Goal: Transaction & Acquisition: Book appointment/travel/reservation

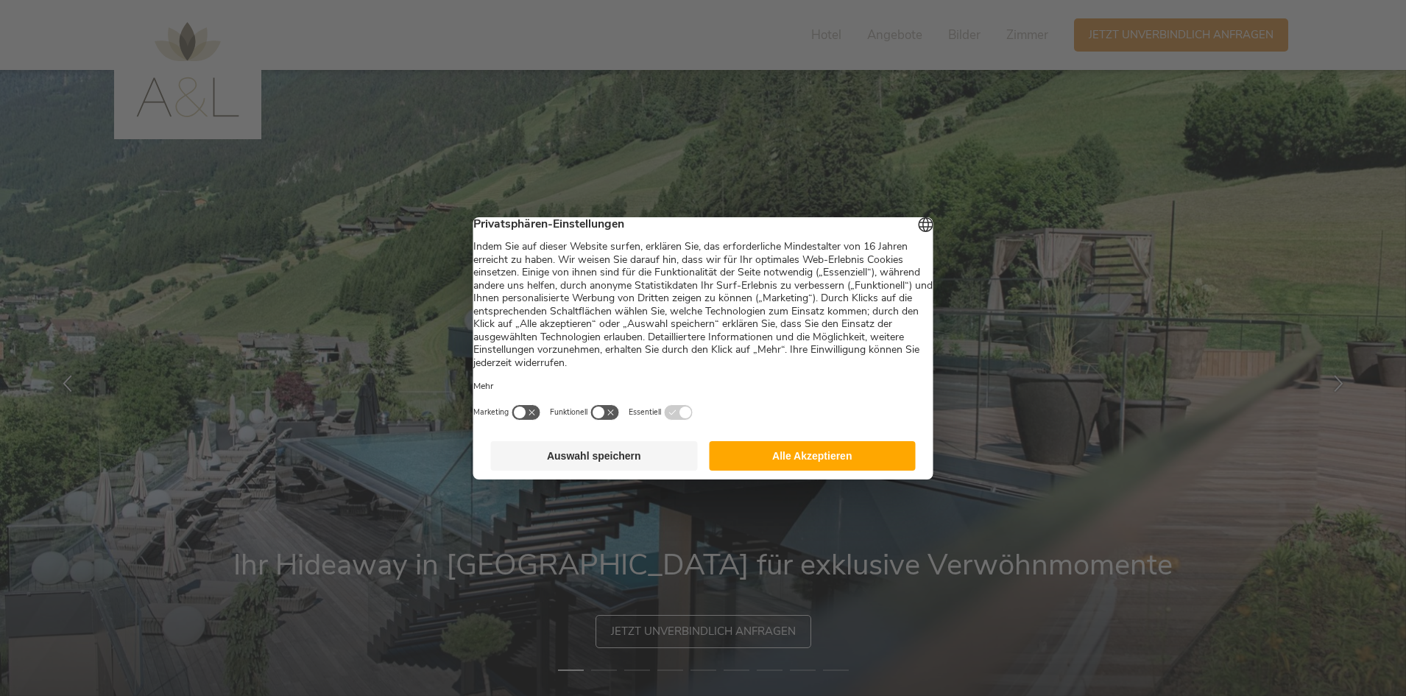
click at [833, 432] on div "Deutsch English Italiano Privatsphären-Einstellungen Mehr Marketing Funktionell" at bounding box center [703, 324] width 460 height 215
click at [819, 456] on button "Alle Akzeptieren" at bounding box center [812, 455] width 207 height 29
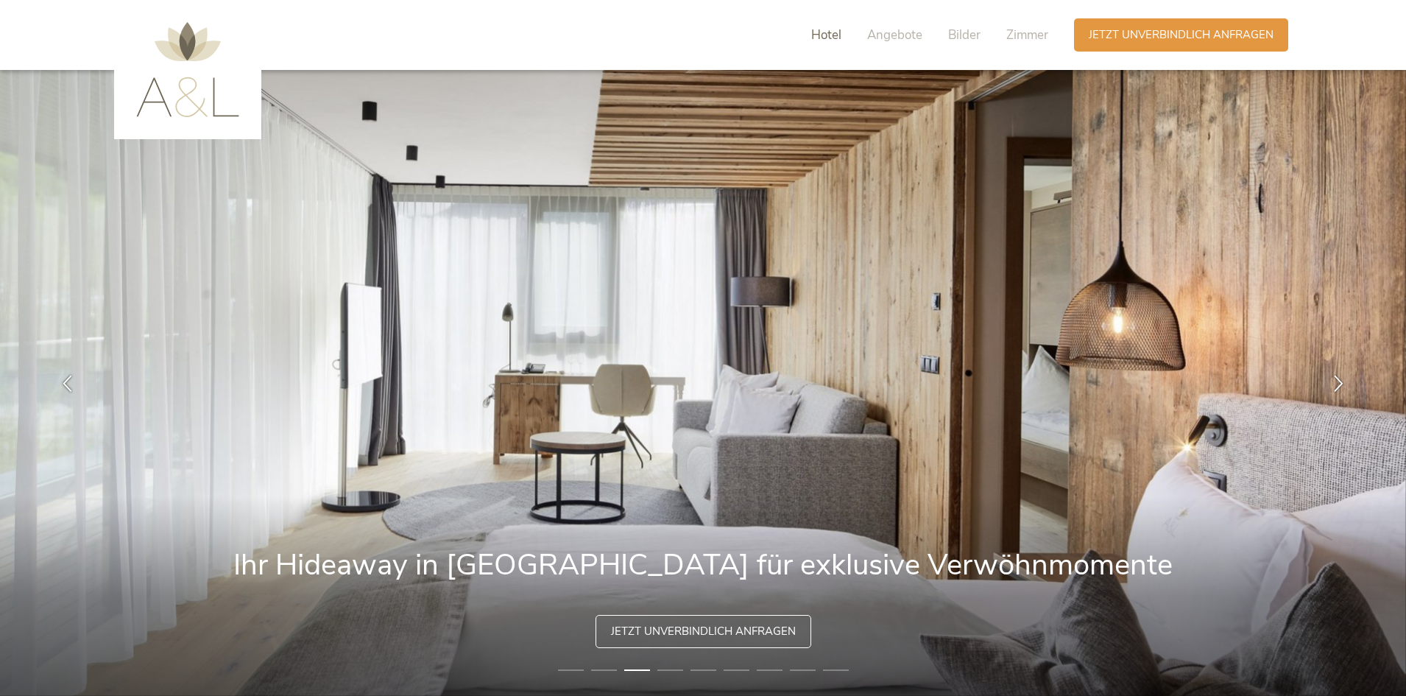
click at [834, 38] on span "Hotel" at bounding box center [826, 35] width 30 height 17
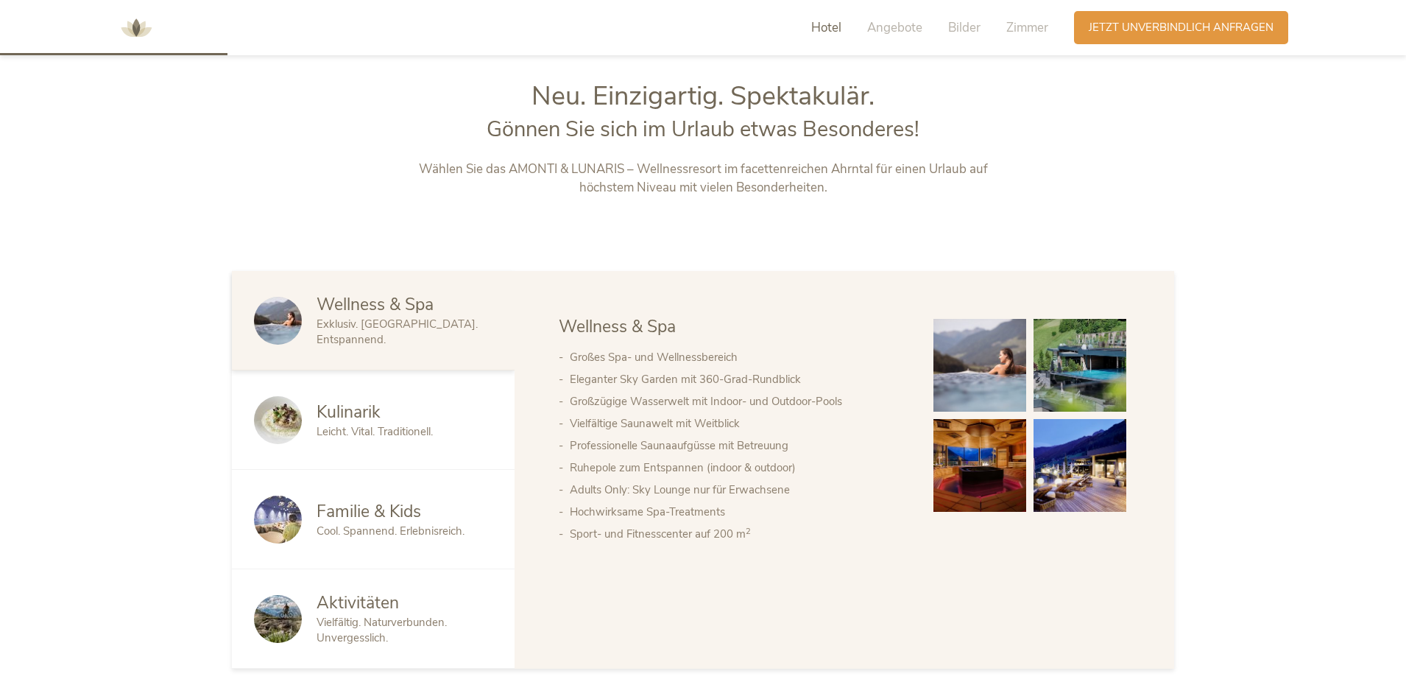
scroll to position [747, 0]
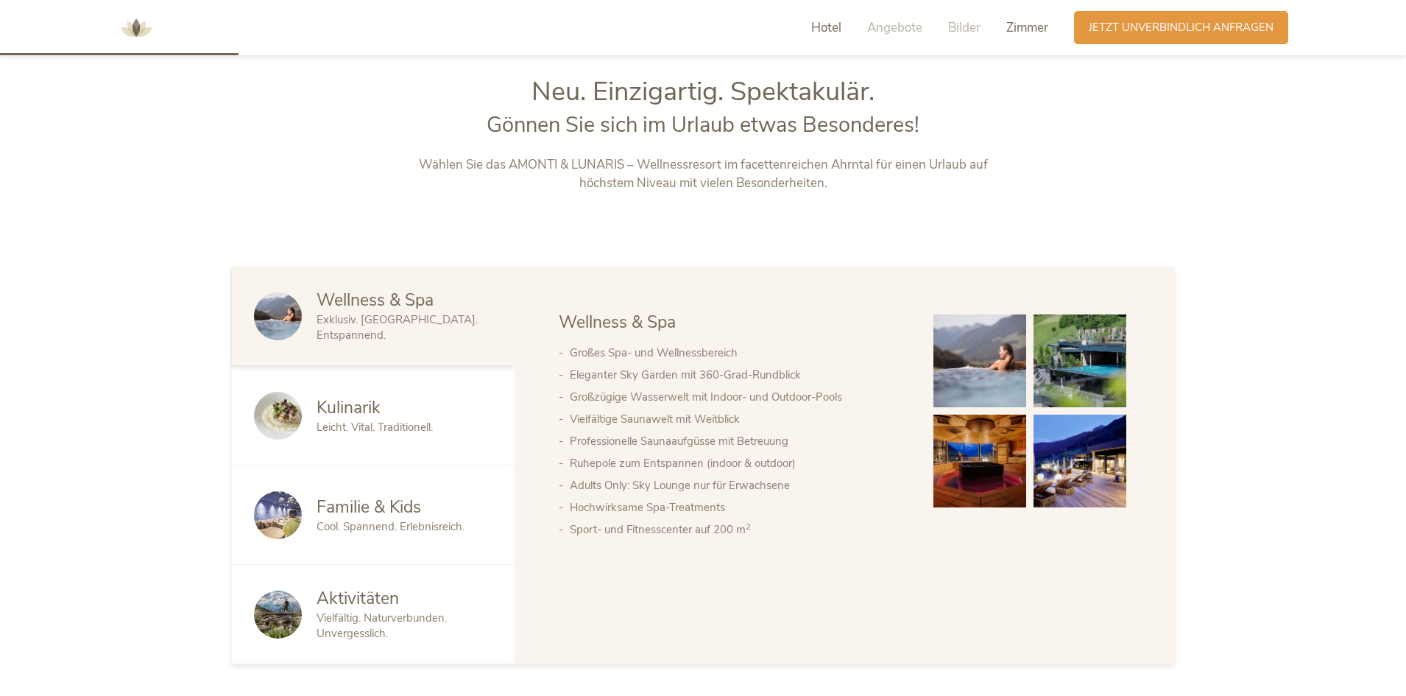
click at [1019, 21] on span "Zimmer" at bounding box center [1027, 27] width 42 height 17
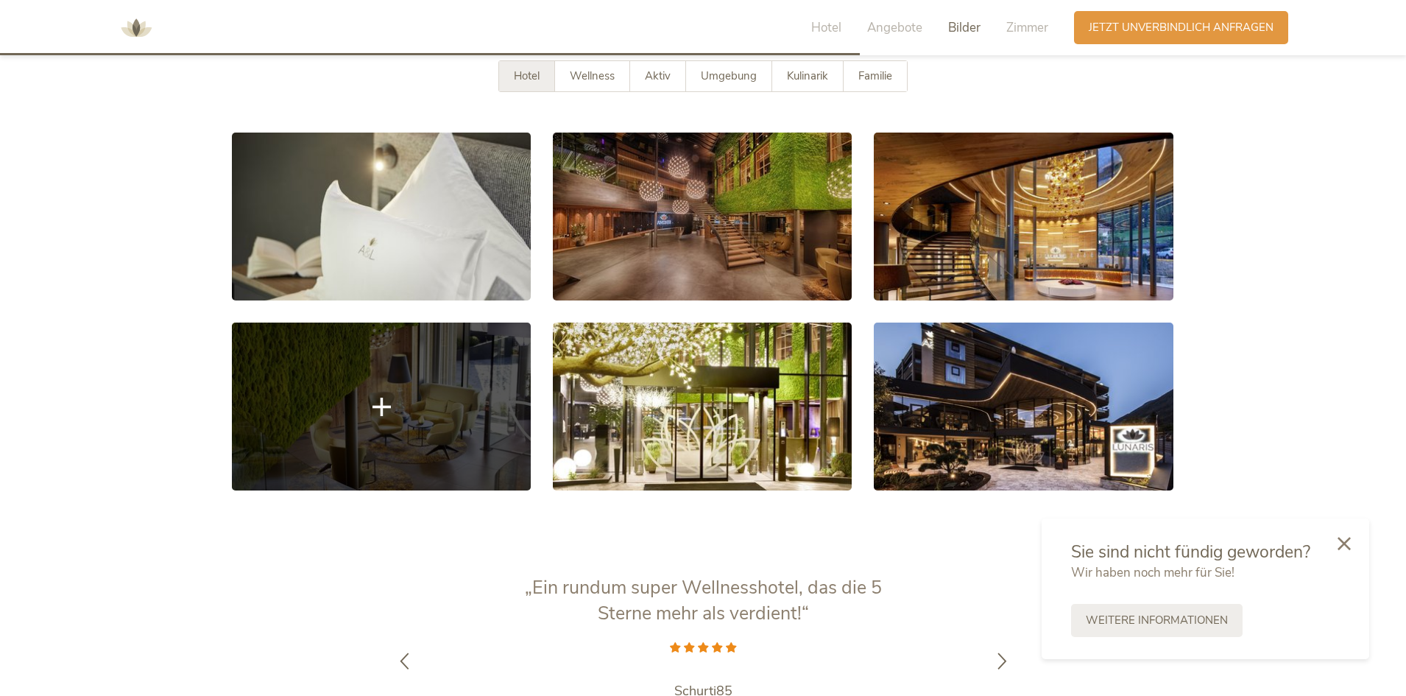
scroll to position [3018, 0]
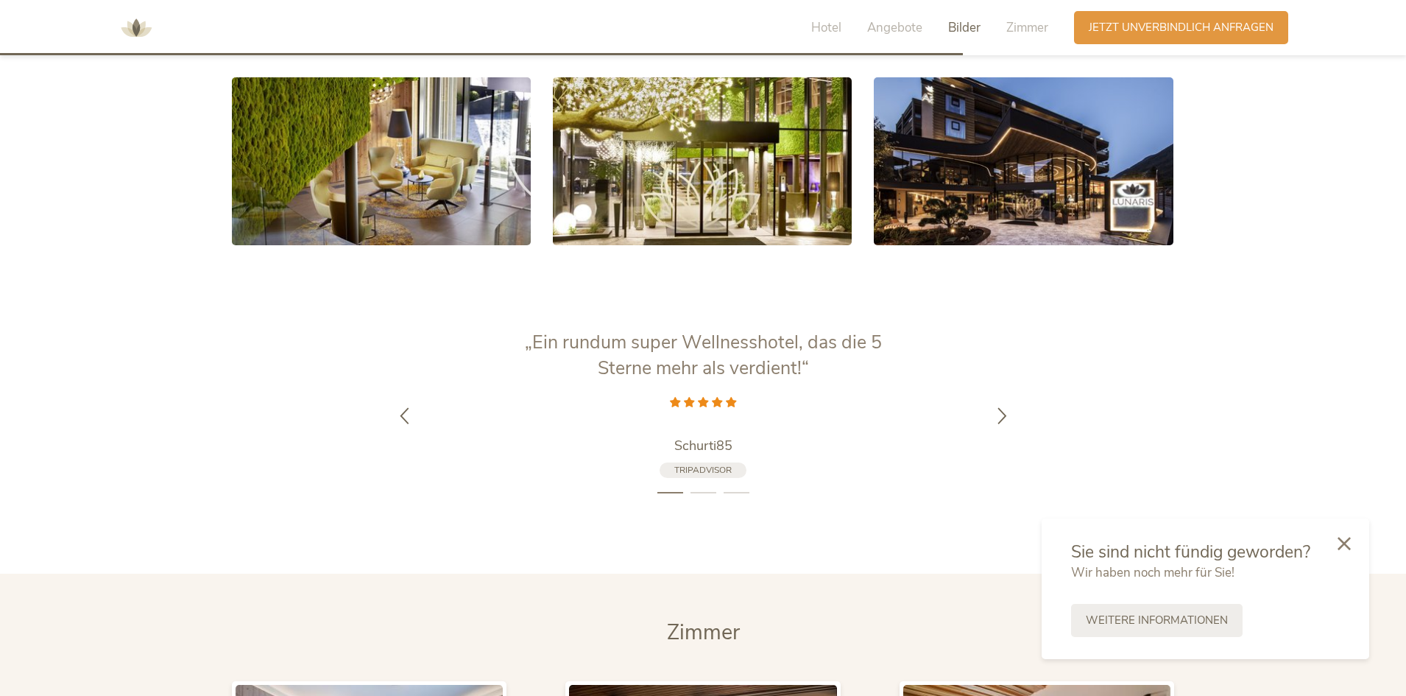
drag, startPoint x: 1347, startPoint y: 543, endPoint x: 1332, endPoint y: 546, distance: 15.2
click at [1347, 543] on icon at bounding box center [1344, 543] width 13 height 13
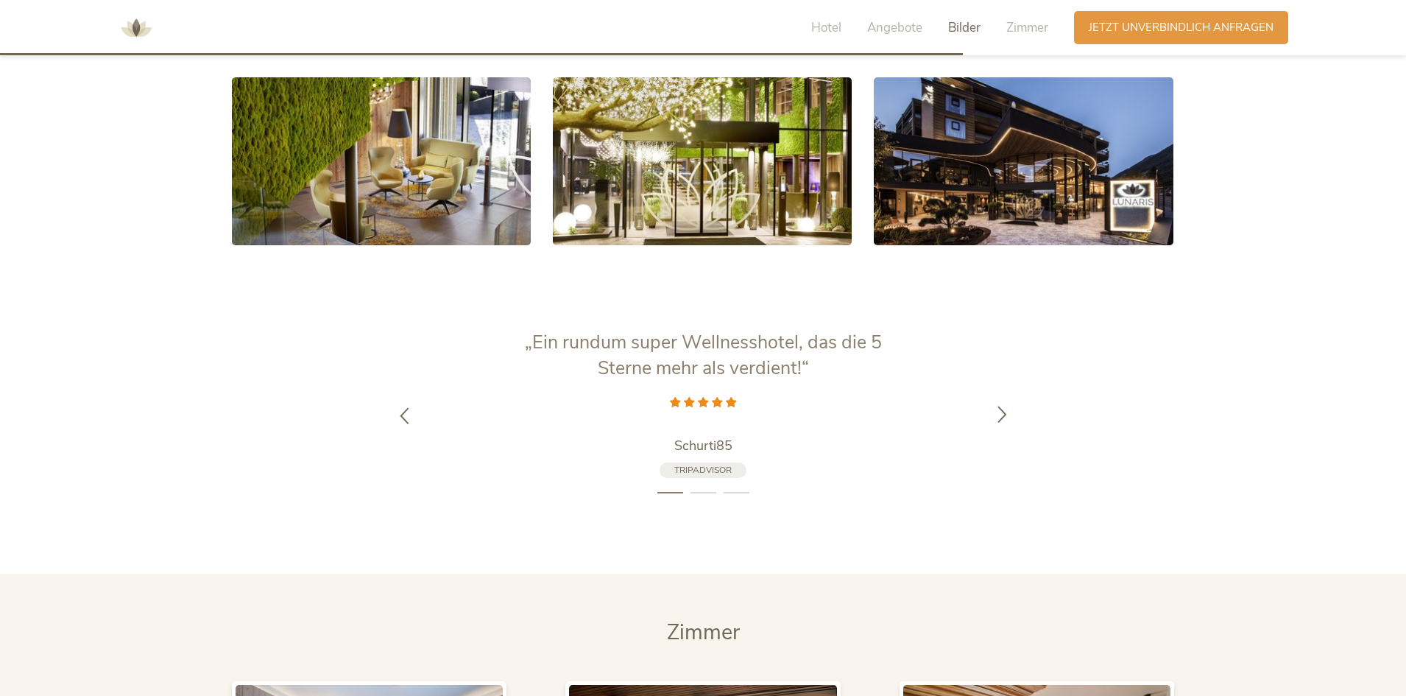
click at [997, 405] on icon at bounding box center [1002, 413] width 17 height 17
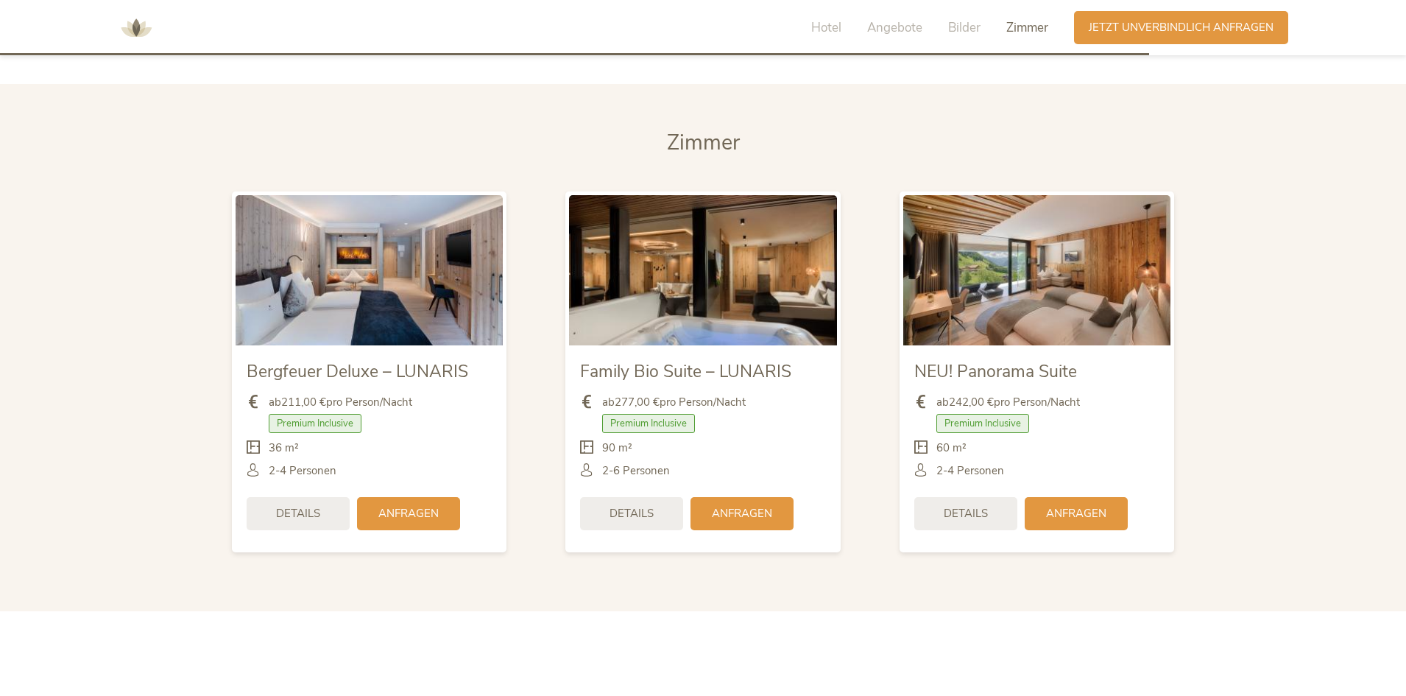
scroll to position [4049, 0]
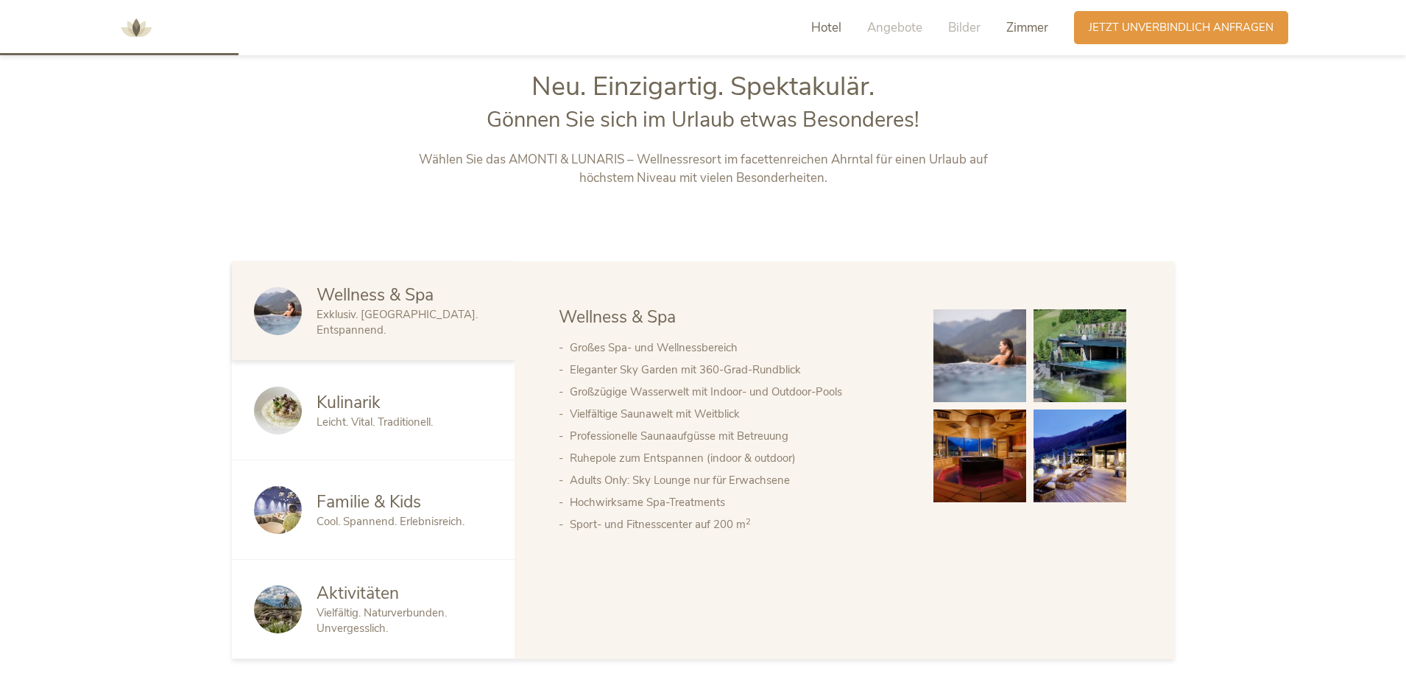
click at [1026, 20] on span "Zimmer" at bounding box center [1027, 27] width 42 height 17
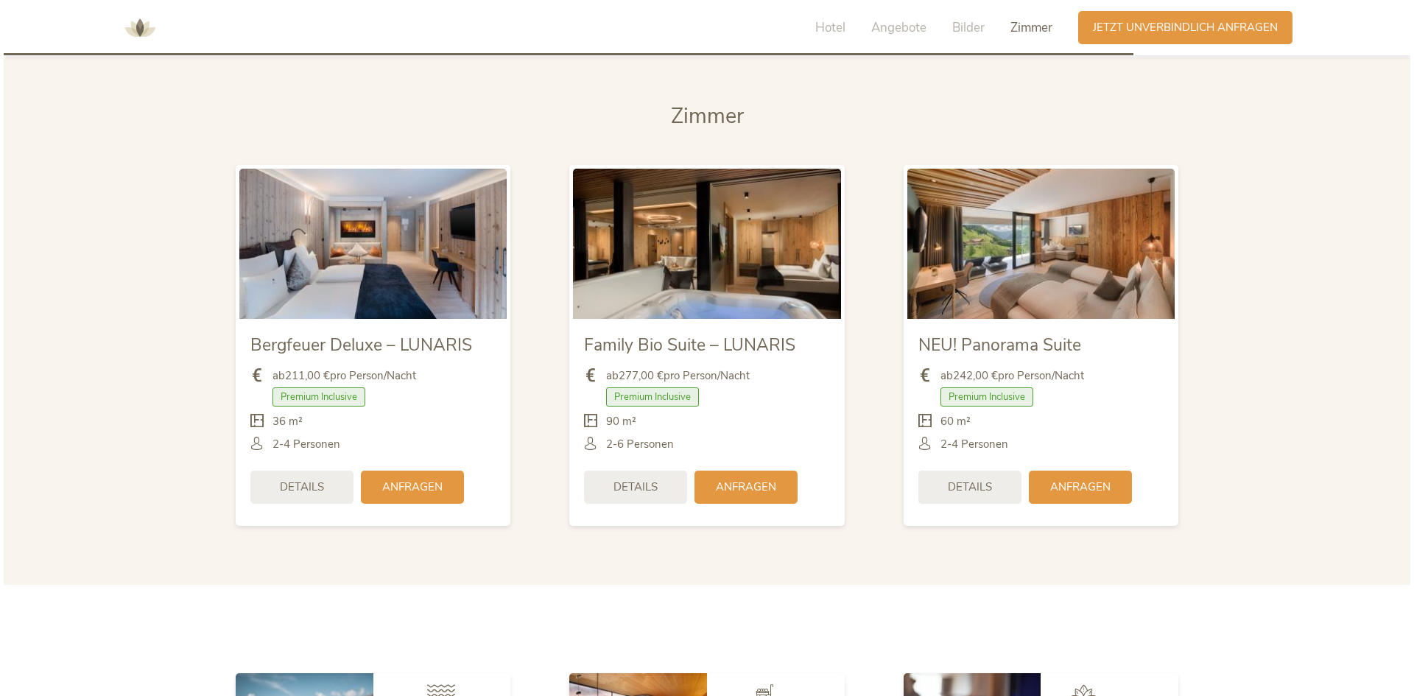
scroll to position [3549, 0]
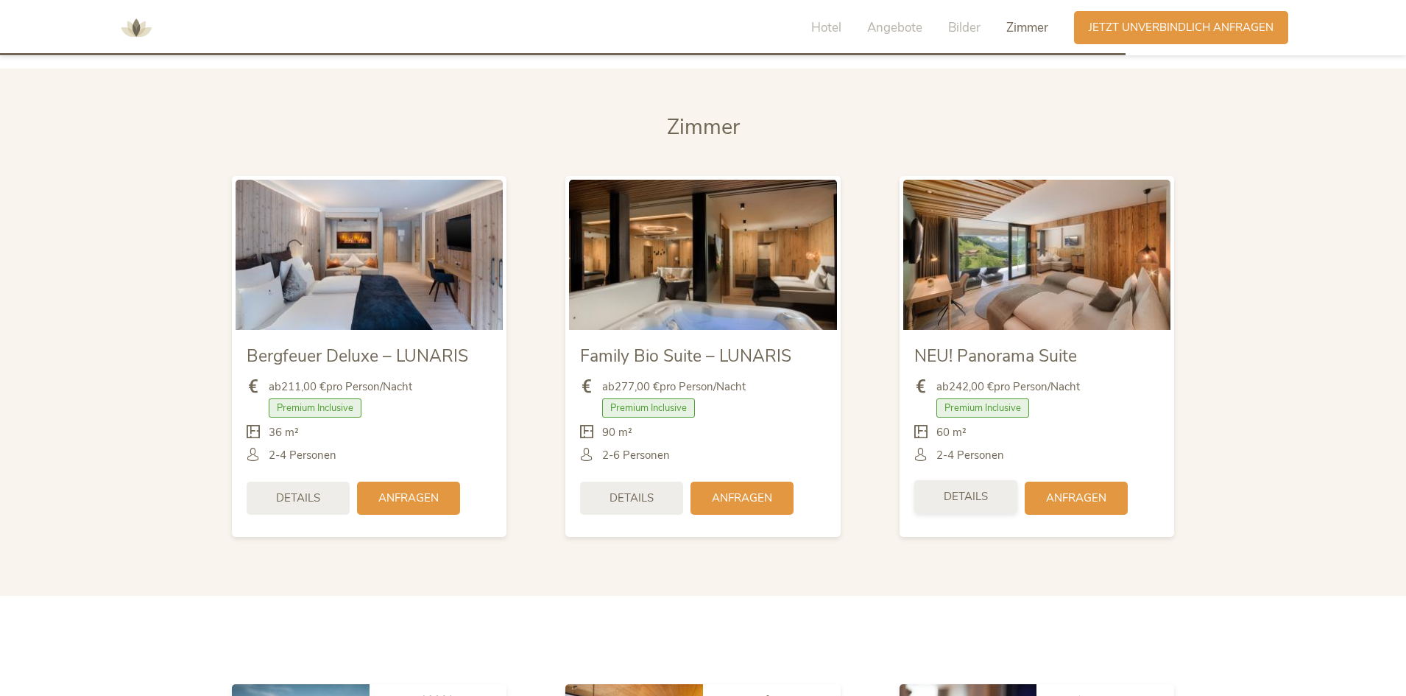
click at [967, 489] on span "Details" at bounding box center [966, 496] width 44 height 15
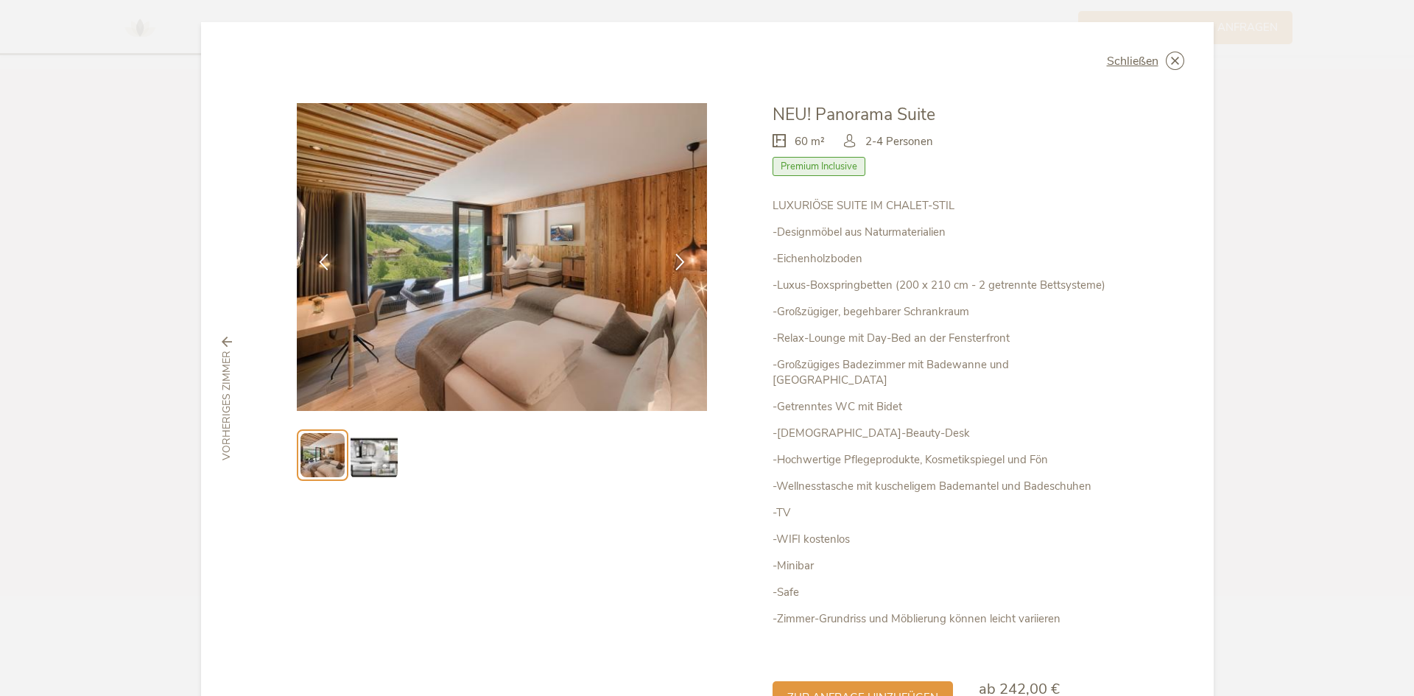
click at [348, 454] on li at bounding box center [374, 455] width 52 height 52
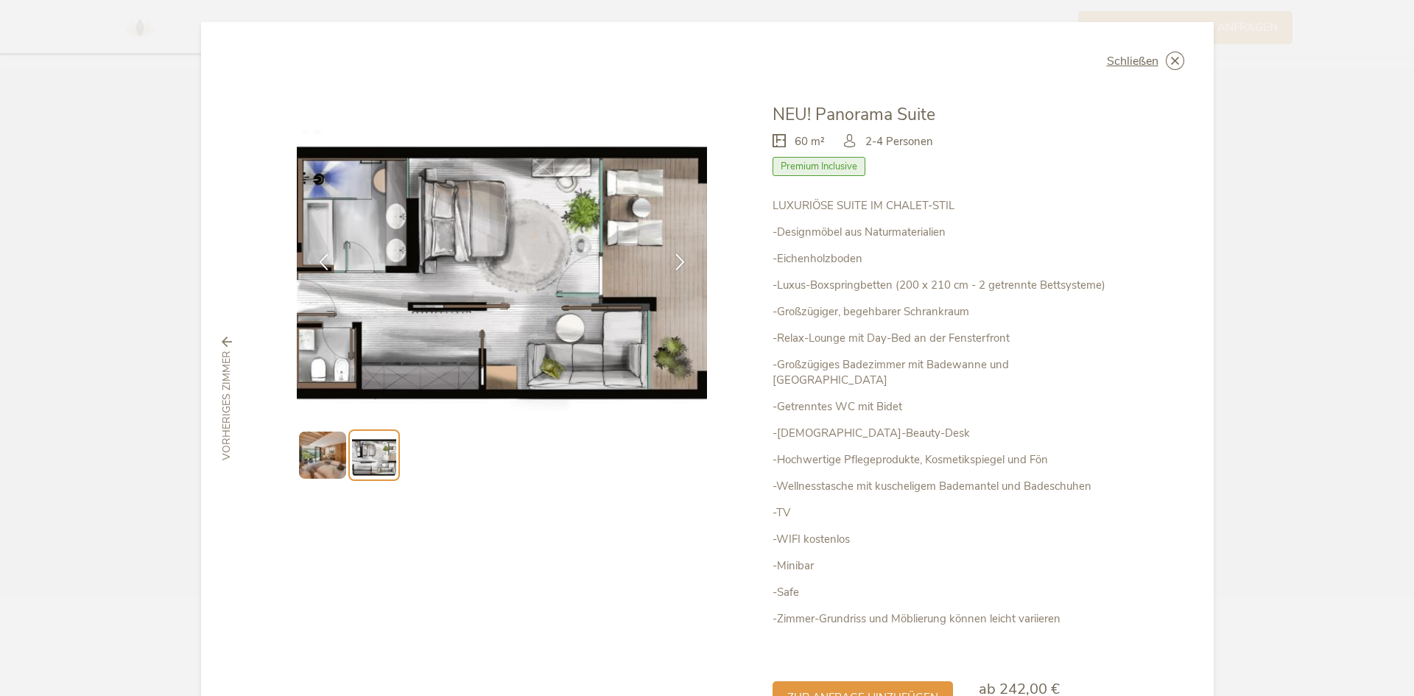
click at [290, 457] on div "Schließen NEU! Panorama Suite 60 m² Premium Inclusive" at bounding box center [707, 398] width 1012 height 753
click at [38, 5] on div "Schließen Bergfeuer Deluxe – LUNARIS Premium Inclusive" at bounding box center [707, 348] width 1414 height 696
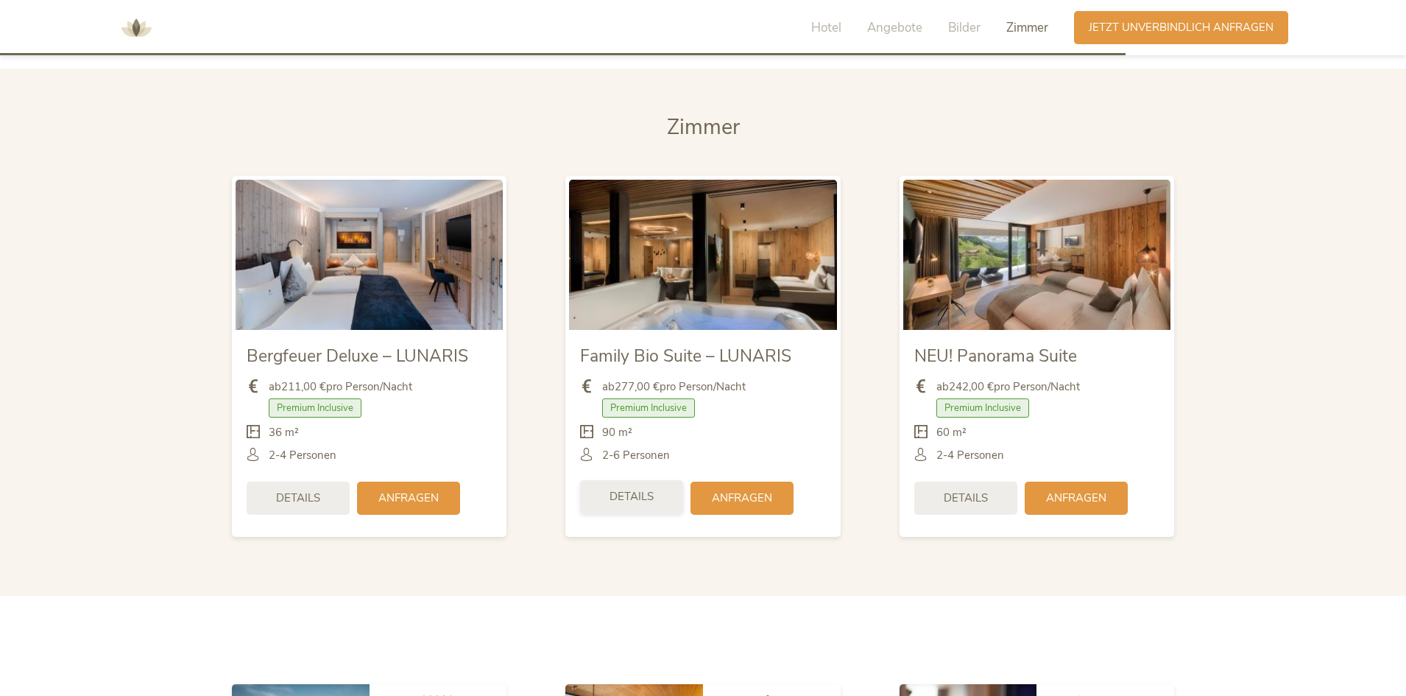
click at [630, 489] on span "Details" at bounding box center [632, 496] width 44 height 15
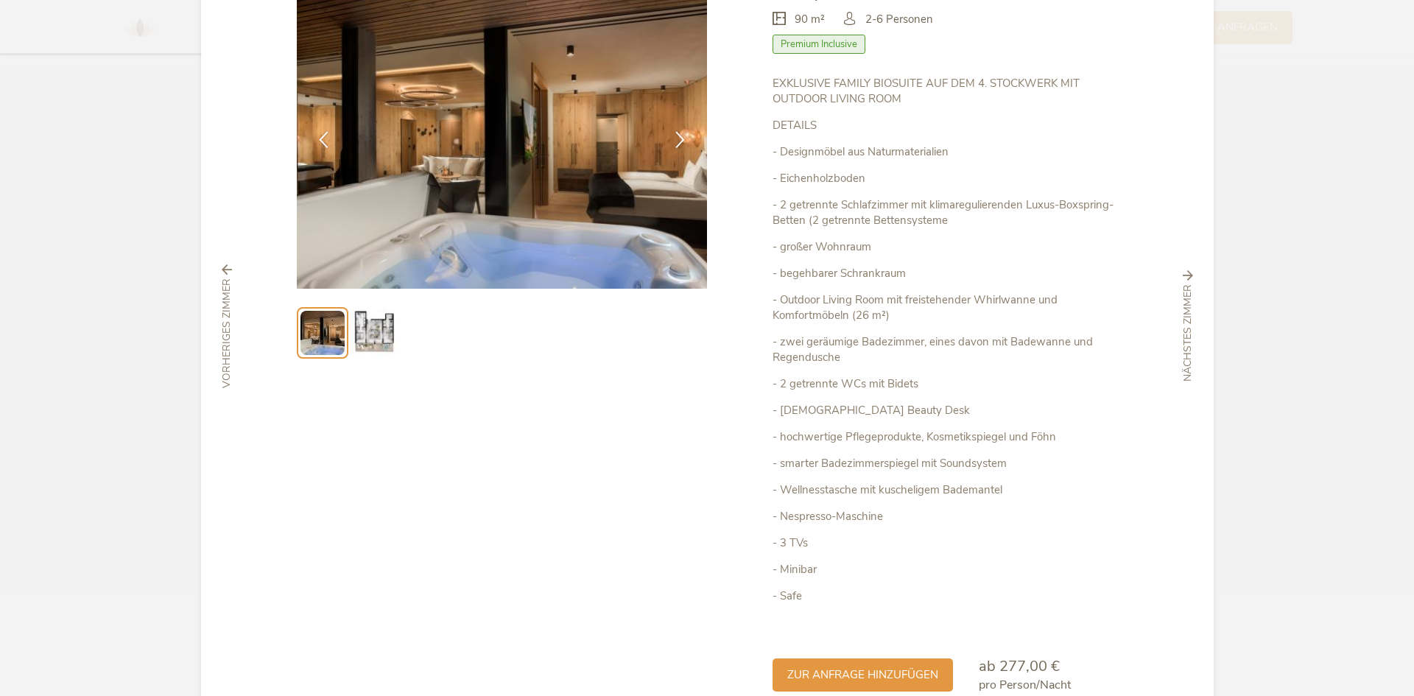
scroll to position [201, 0]
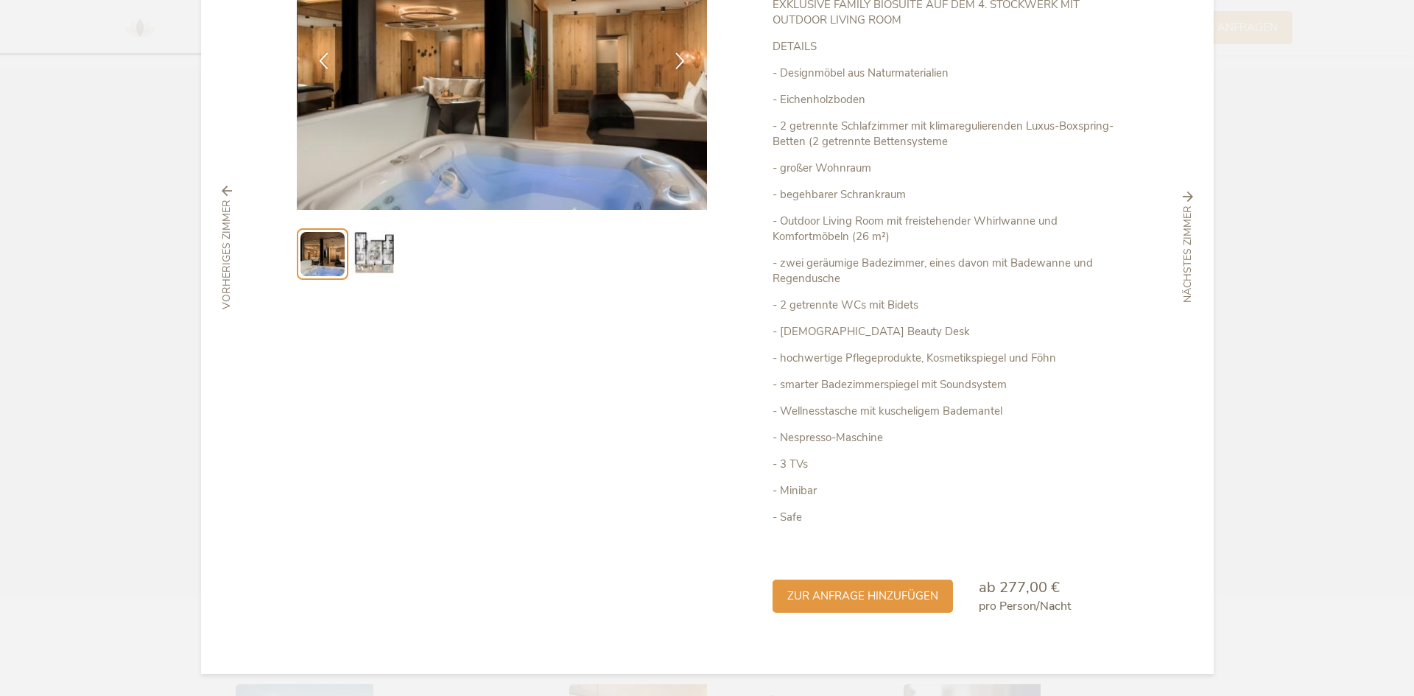
click at [361, 254] on img at bounding box center [373, 253] width 47 height 47
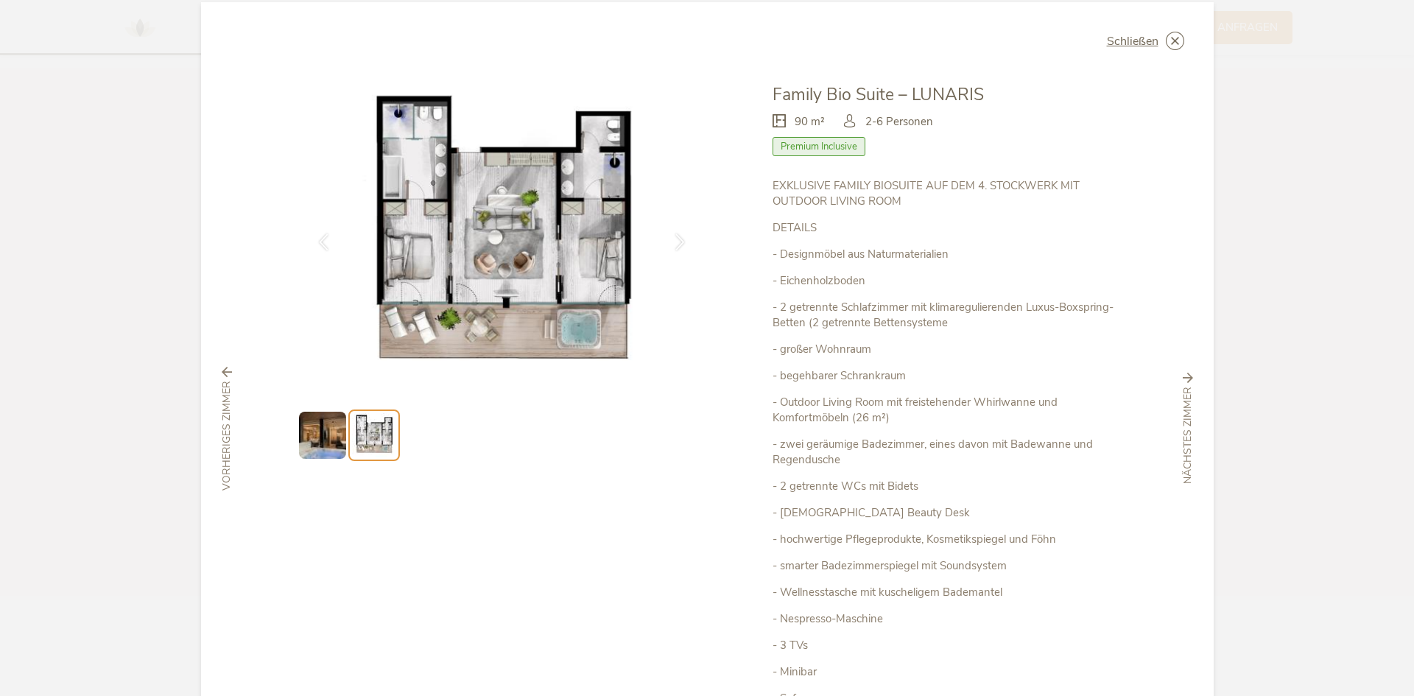
scroll to position [0, 0]
